Goal: Check status: Check status

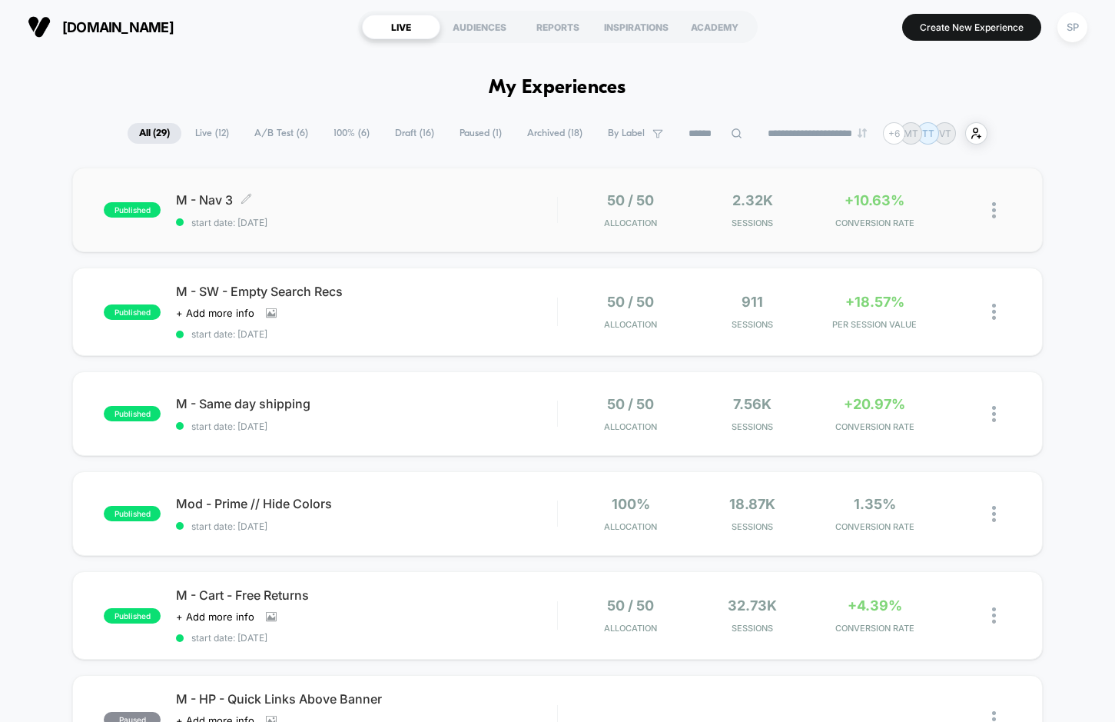
click at [453, 217] on span "start date: [DATE]" at bounding box center [366, 223] width 380 height 12
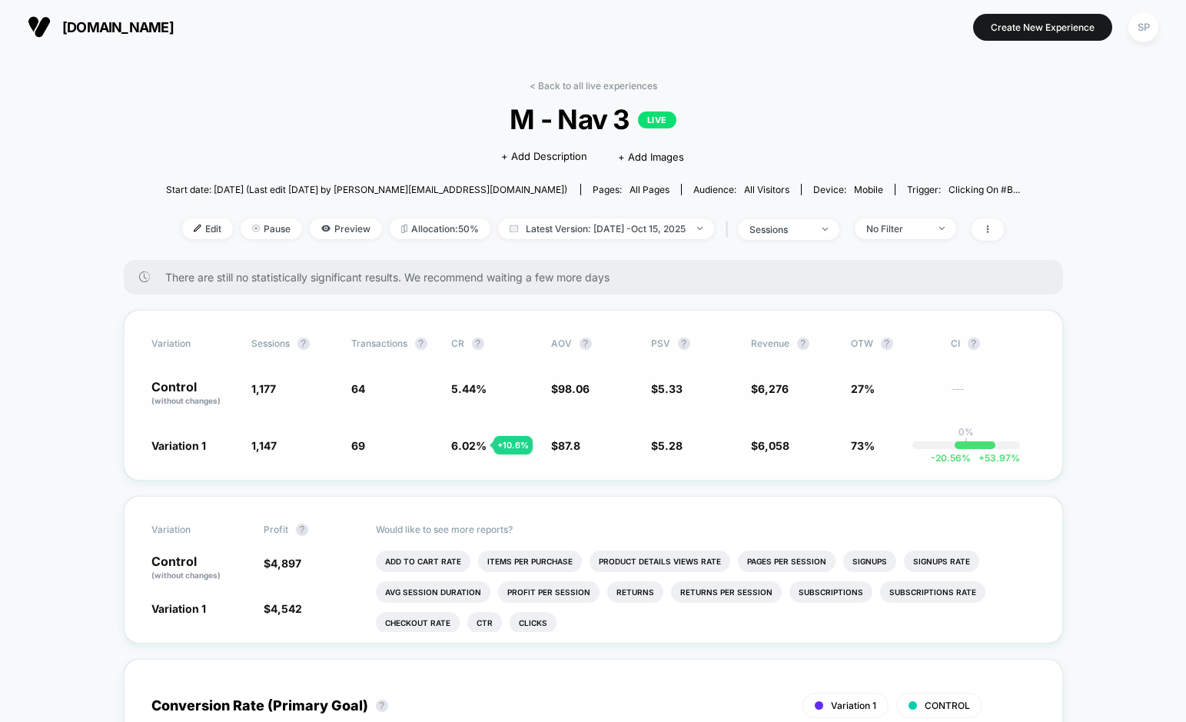
click at [508, 447] on div "+ 10.6 %" at bounding box center [512, 445] width 39 height 18
click at [463, 448] on span "6.02 %" at bounding box center [468, 445] width 35 height 13
click at [453, 446] on span "6.02 %" at bounding box center [468, 445] width 35 height 13
drag, startPoint x: 337, startPoint y: 455, endPoint x: 281, endPoint y: 365, distance: 106.4
click at [282, 366] on div "Variation Sessions ? Transactions ? CR ? AOV ? PSV ? Revenue ? OTW ? CI ? Contr…" at bounding box center [593, 395] width 939 height 171
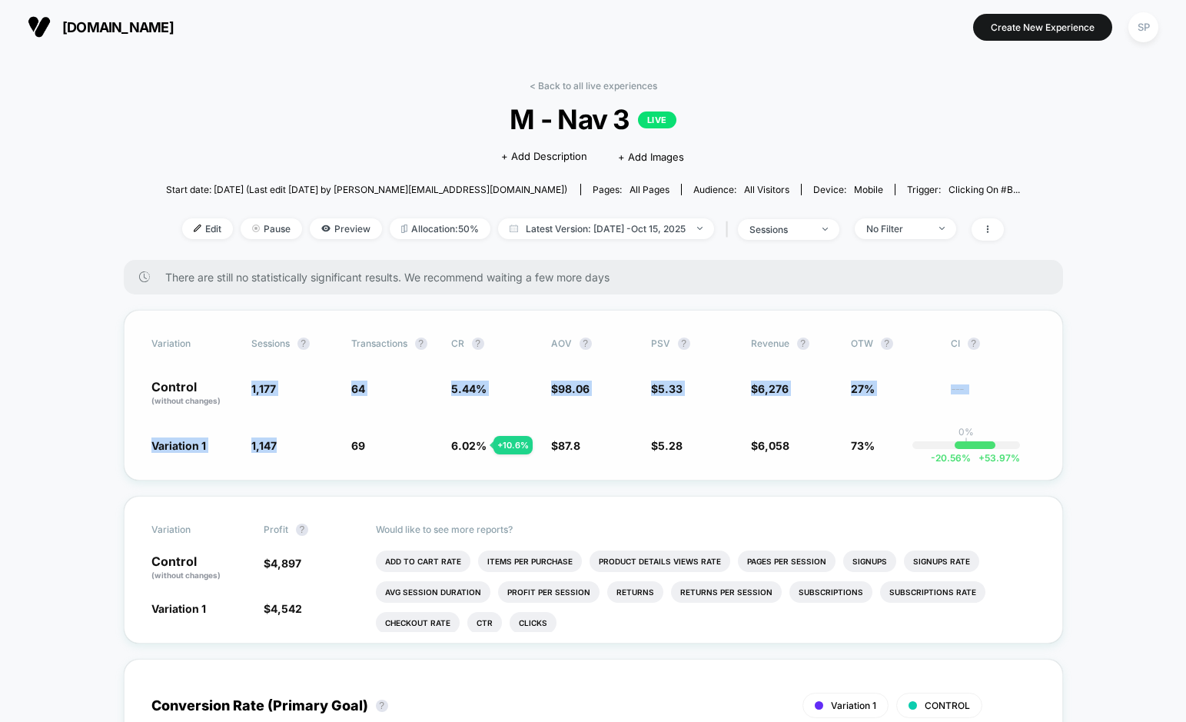
click at [281, 365] on div "Variation Sessions ? Transactions ? CR ? AOV ? PSV ? Revenue ? OTW ? CI ? Contr…" at bounding box center [593, 395] width 939 height 171
click at [575, 390] on span "98.06" at bounding box center [574, 388] width 32 height 13
click at [582, 390] on span "98.06" at bounding box center [574, 388] width 32 height 13
click at [566, 393] on span "98.06" at bounding box center [574, 388] width 32 height 13
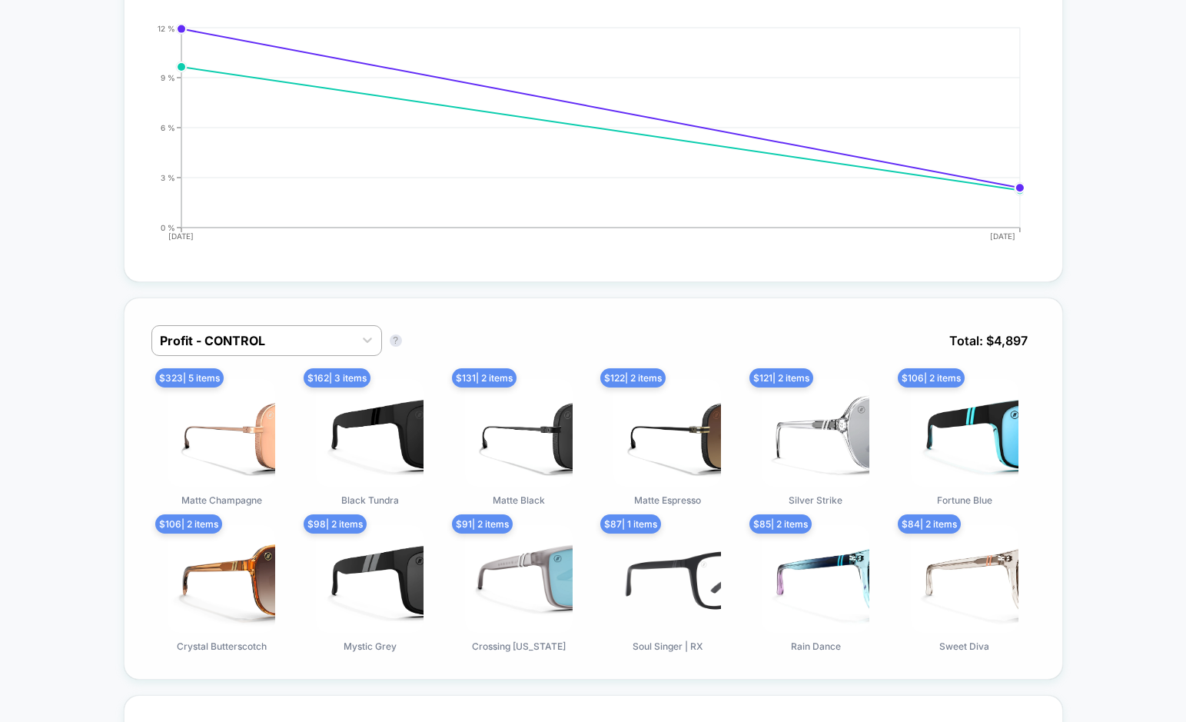
scroll to position [730, 0]
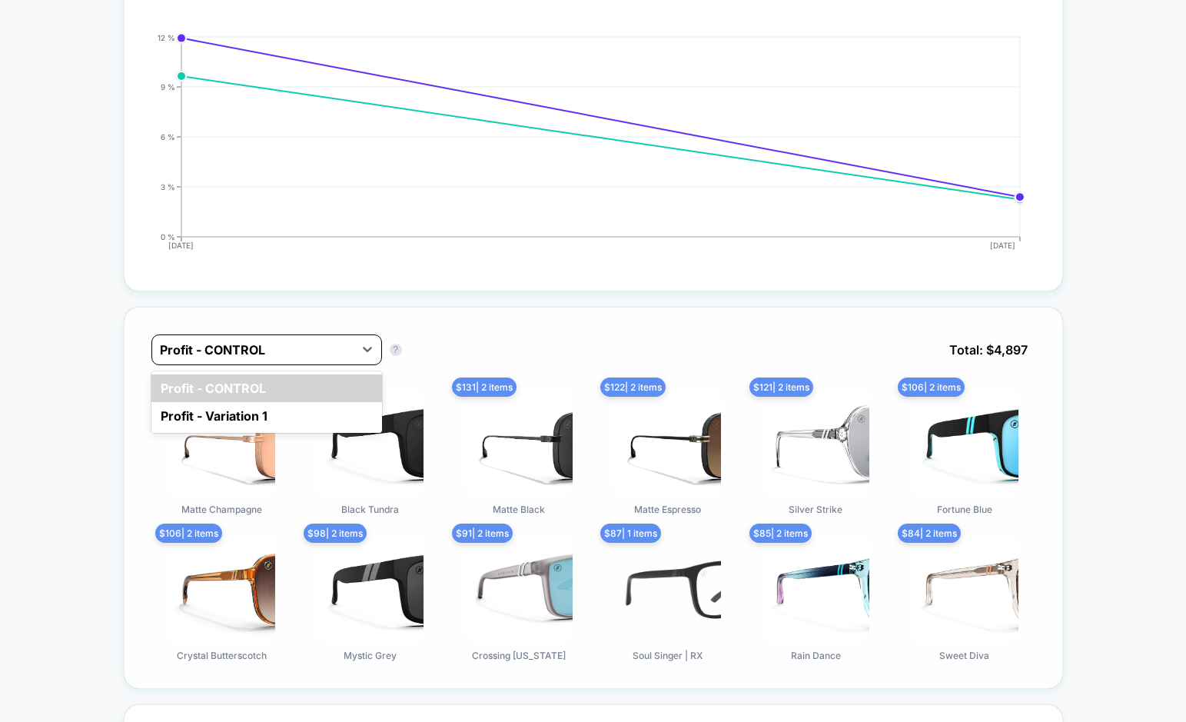
click at [225, 340] on div at bounding box center [253, 349] width 186 height 18
drag, startPoint x: 229, startPoint y: 399, endPoint x: 227, endPoint y: 410, distance: 11.0
click at [227, 410] on div "Profit - CONTROL Profit - Variation 1" at bounding box center [266, 401] width 231 height 61
click at [227, 414] on div "Profit - Variation 1" at bounding box center [266, 416] width 231 height 28
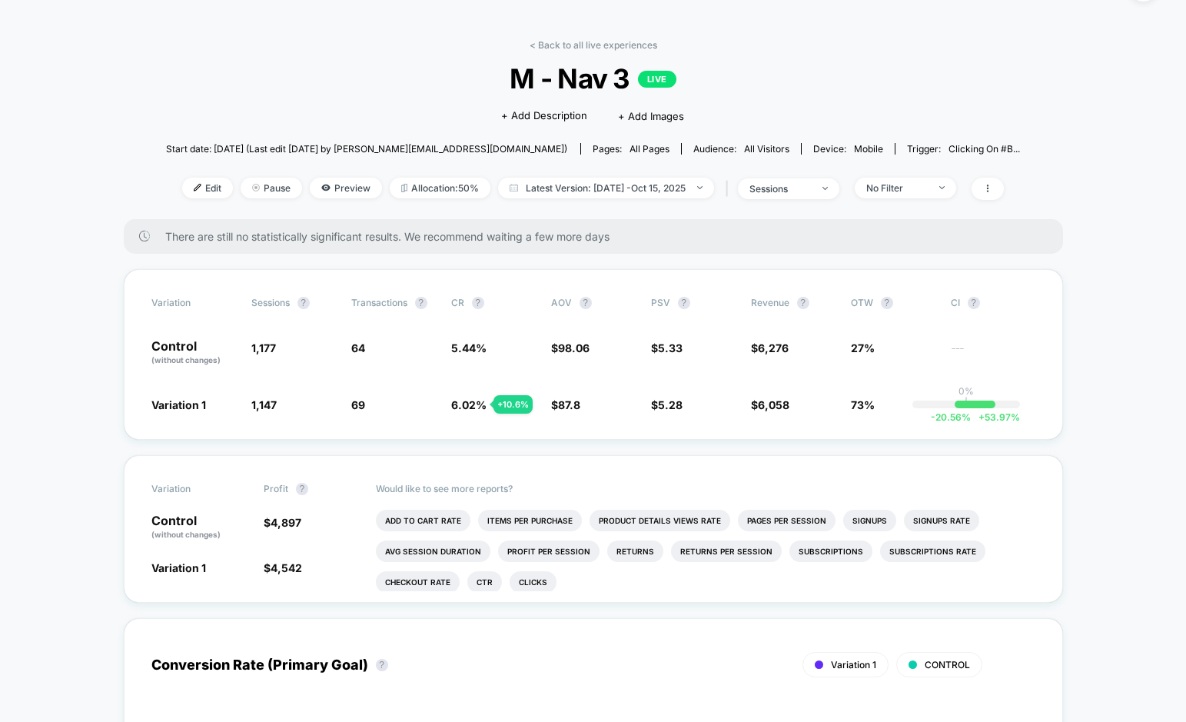
scroll to position [39, 0]
click at [776, 196] on span "sessions" at bounding box center [788, 190] width 101 height 21
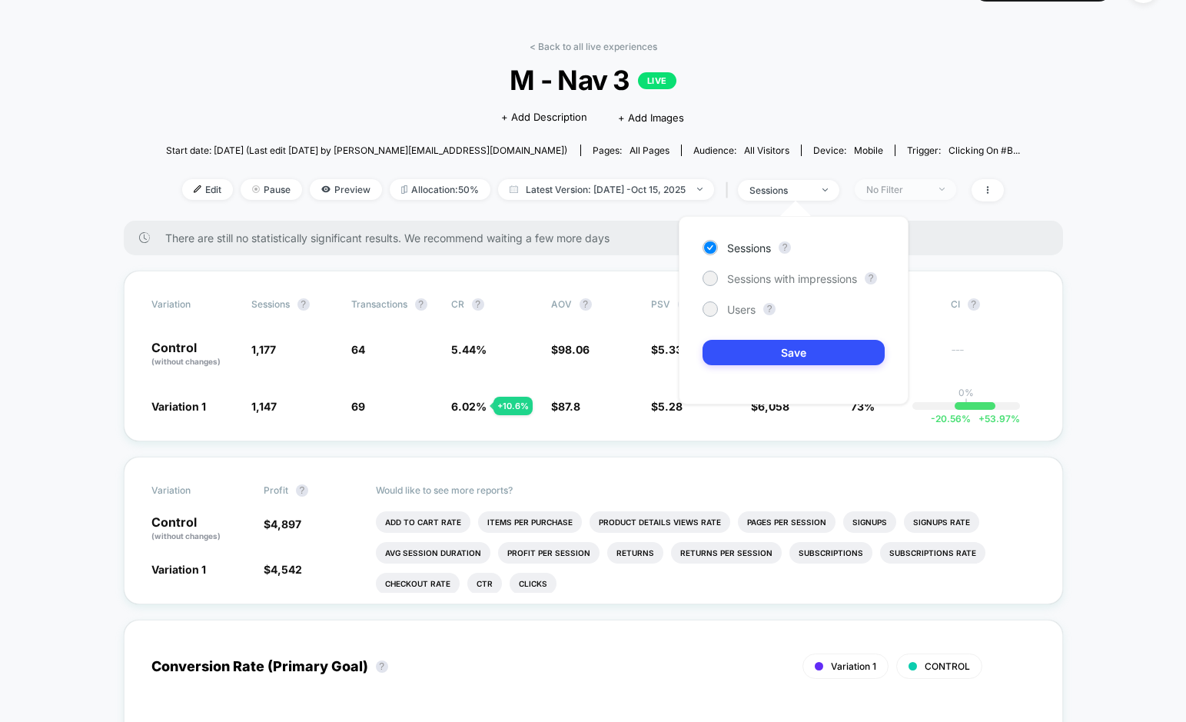
click at [902, 184] on div "No Filter" at bounding box center [896, 190] width 61 height 12
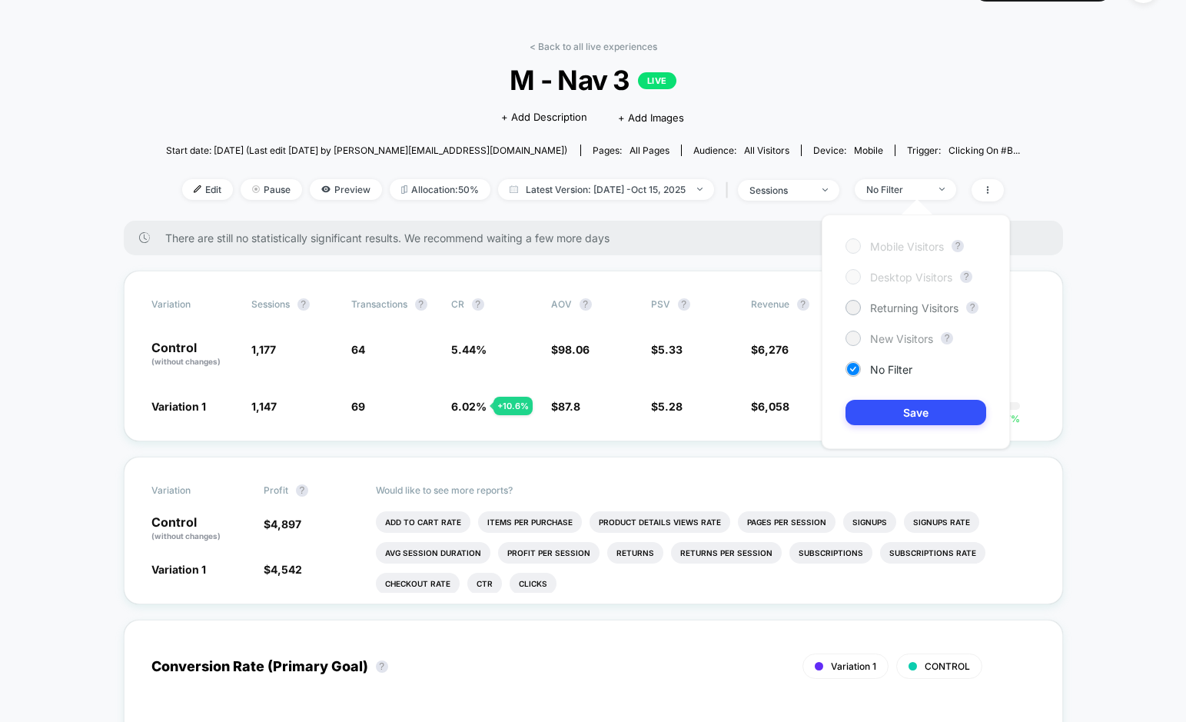
click at [875, 342] on span "New Visitors" at bounding box center [901, 338] width 63 height 13
click at [882, 423] on button "Save" at bounding box center [915, 412] width 141 height 25
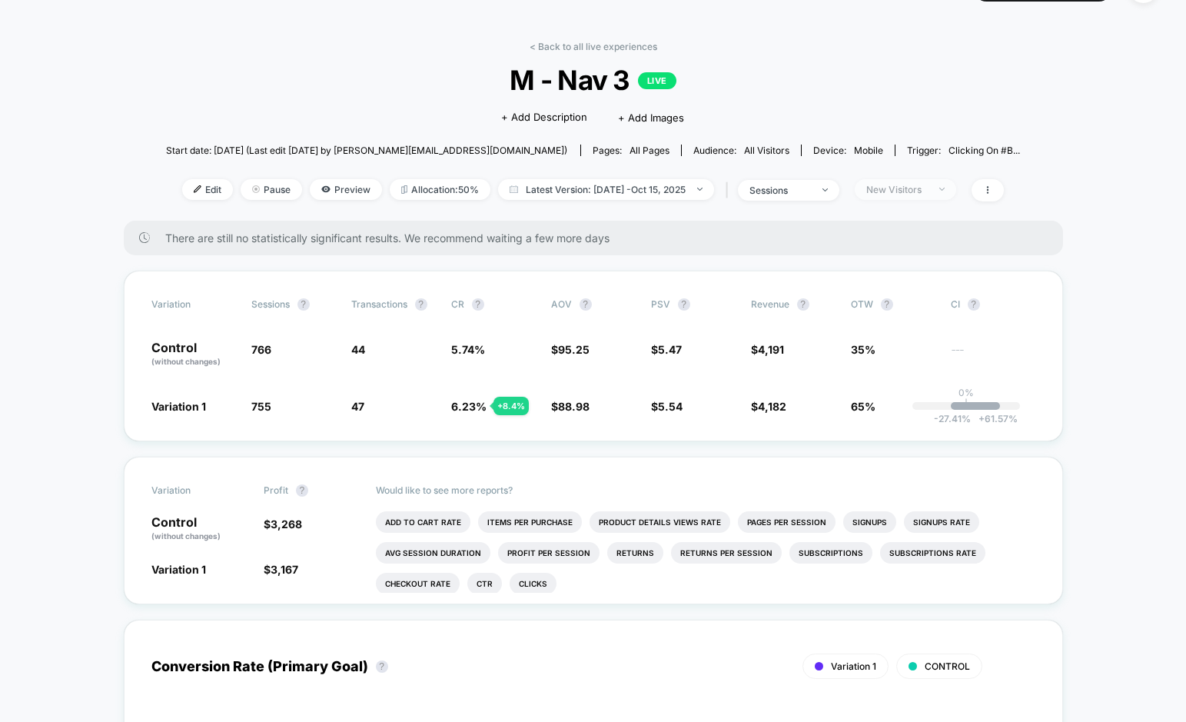
click at [902, 197] on span "New Visitors" at bounding box center [905, 189] width 101 height 21
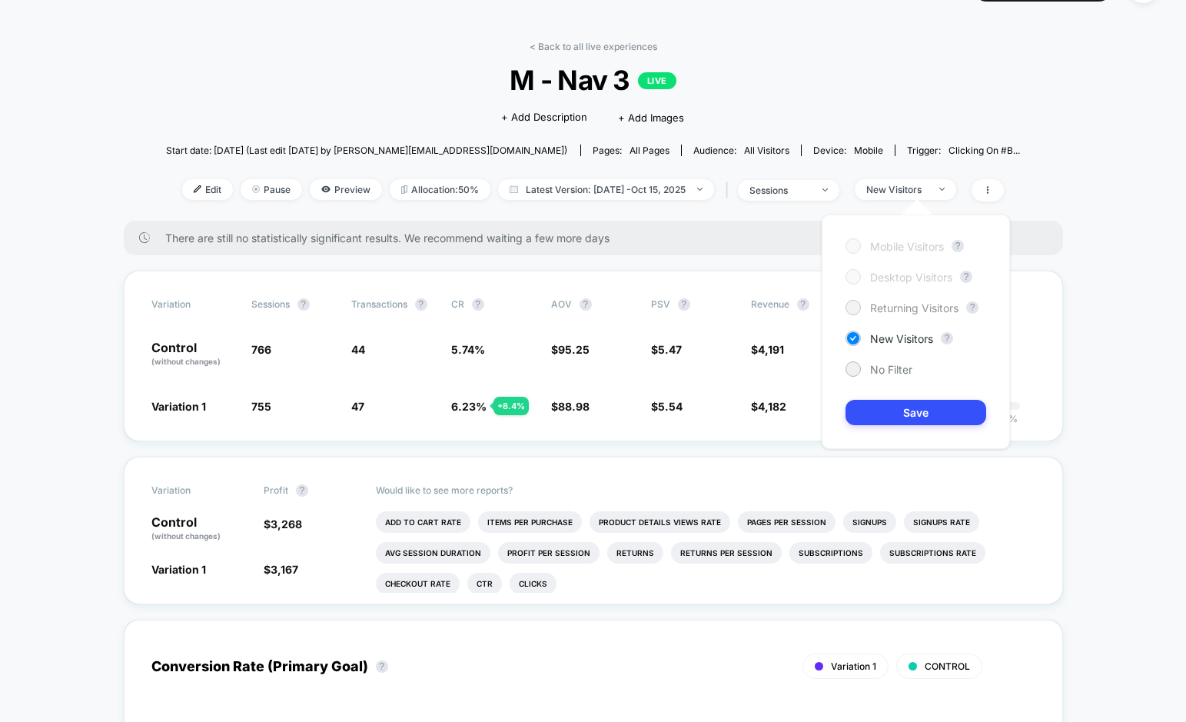
click at [881, 310] on span "Returning Visitors" at bounding box center [914, 307] width 88 height 13
click at [891, 406] on button "Save" at bounding box center [915, 412] width 141 height 25
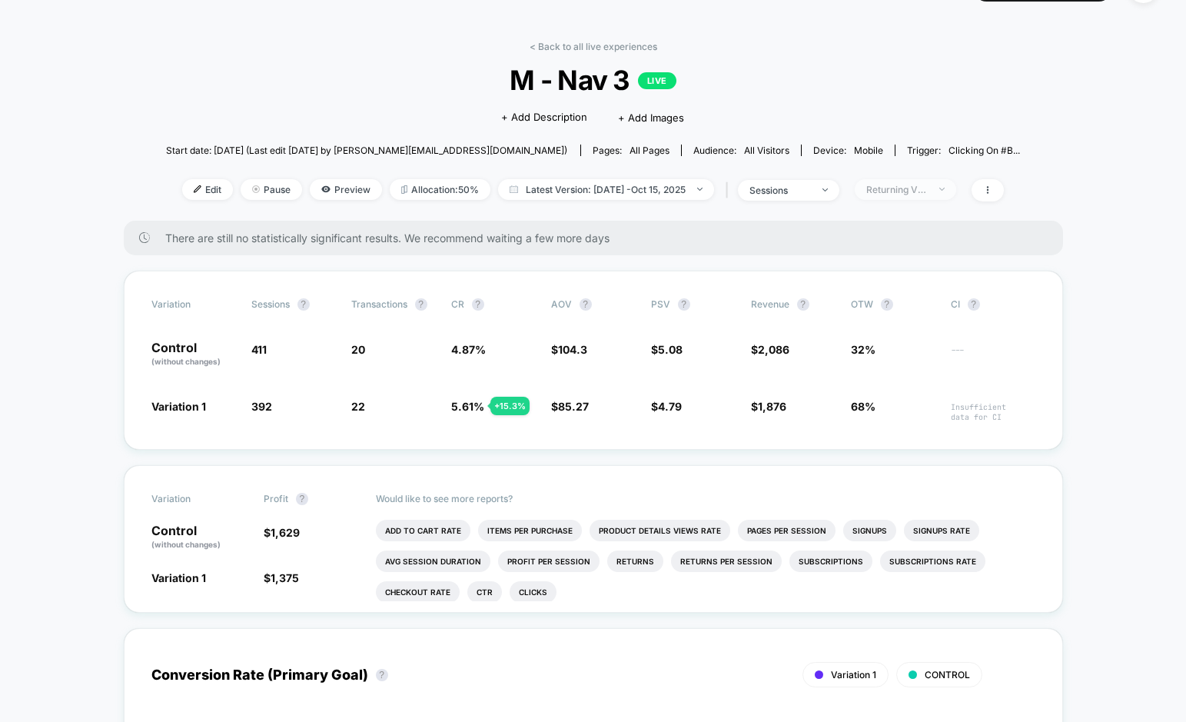
click at [910, 181] on span "Returning Visitors" at bounding box center [905, 189] width 101 height 21
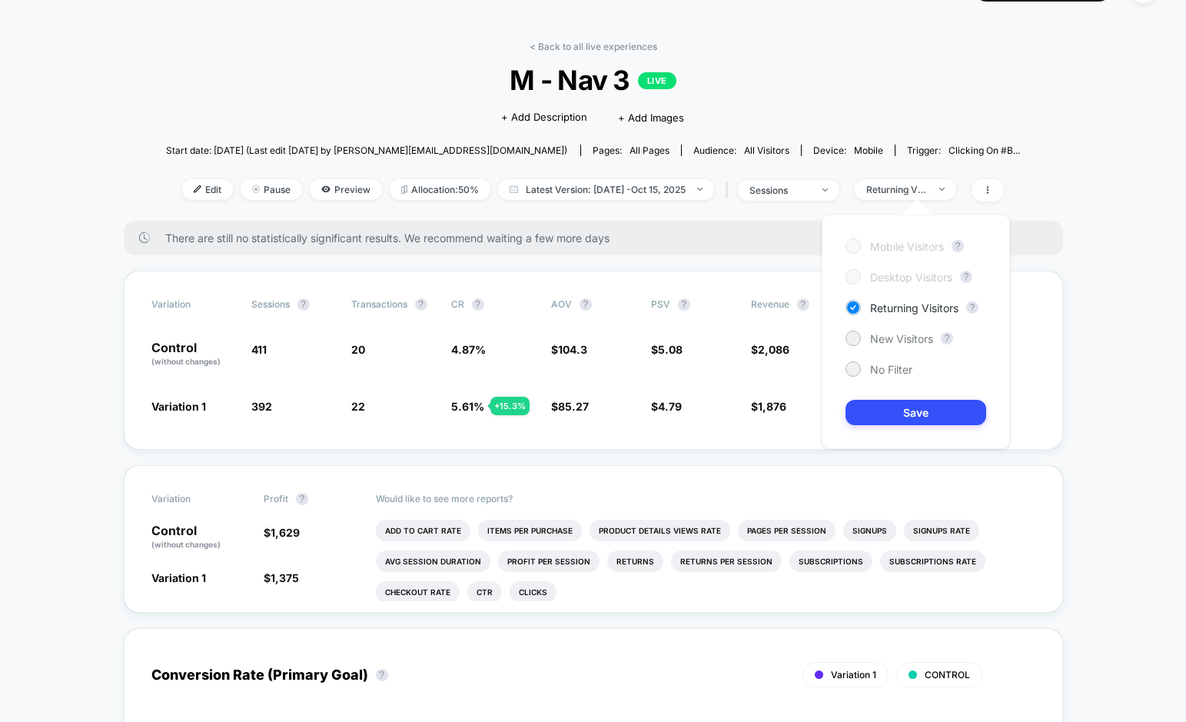
click at [890, 377] on div "Mobile Visitors ? Desktop Visitors ? Returning Visitors ? New Visitors ? No Fil…" at bounding box center [916, 331] width 188 height 234
click at [886, 372] on span "No Filter" at bounding box center [891, 369] width 42 height 13
click at [895, 399] on div "Mobile Visitors ? Desktop Visitors ? Returning Visitors ? New Visitors ? No Fil…" at bounding box center [916, 331] width 188 height 234
click at [898, 408] on button "Save" at bounding box center [915, 412] width 141 height 25
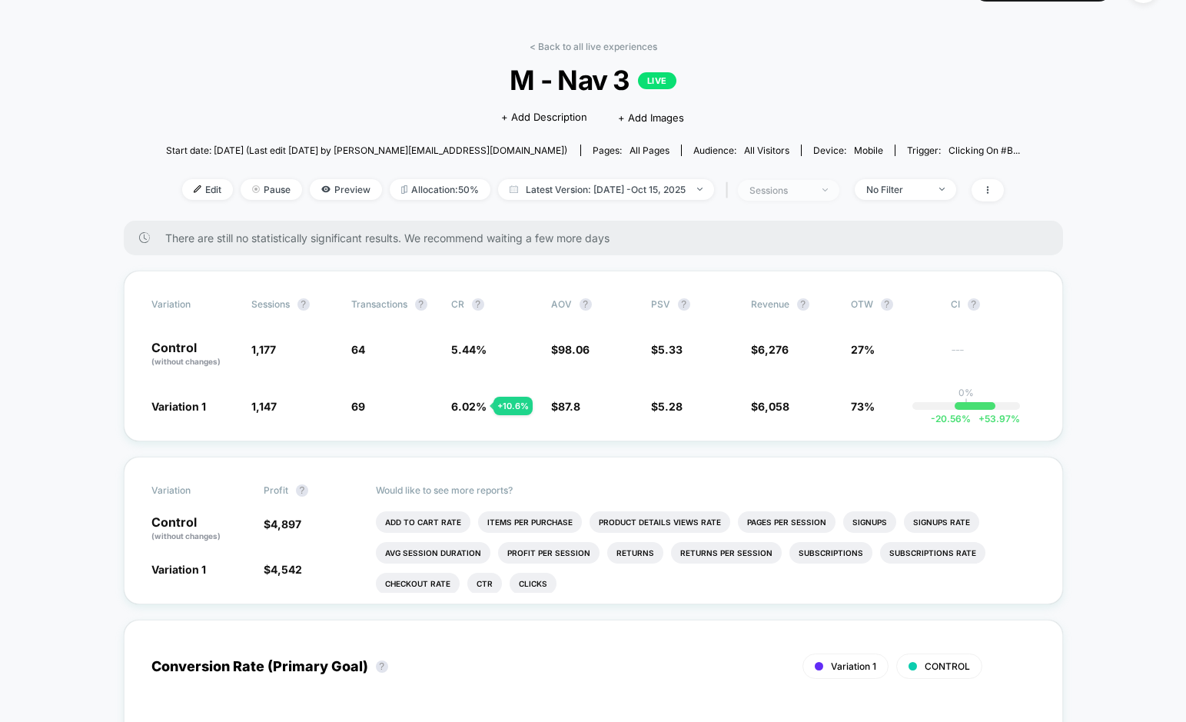
click at [828, 198] on span "sessions" at bounding box center [788, 190] width 101 height 21
